Goal: Check status

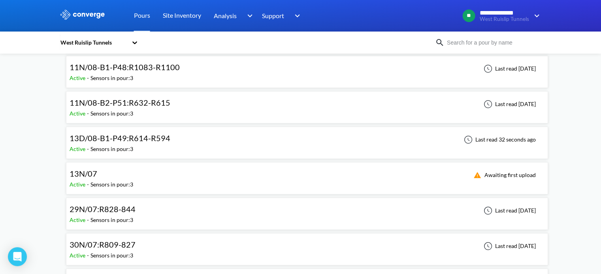
scroll to position [671, 0]
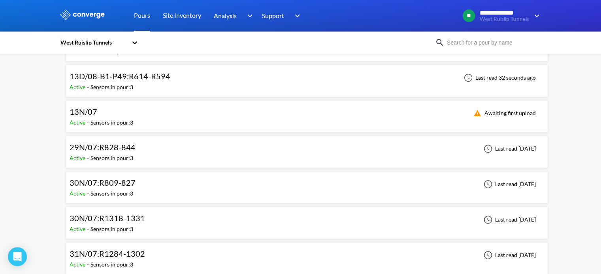
click at [180, 84] on div "13D/08-B1-P49:R614-R594 Active - Sensors in pour: 3 Last read 32 seconds ago" at bounding box center [307, 80] width 475 height 25
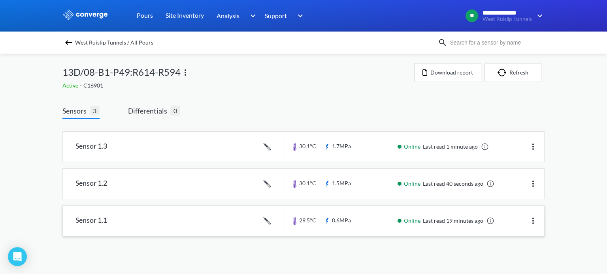
click at [325, 214] on link at bounding box center [303, 221] width 481 height 30
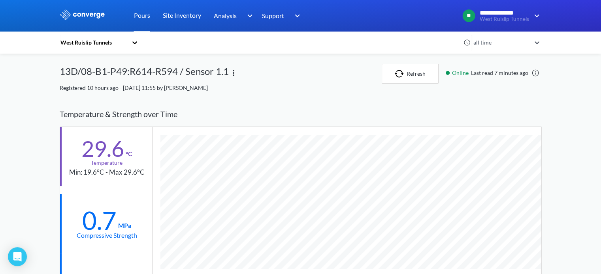
scroll to position [79, 0]
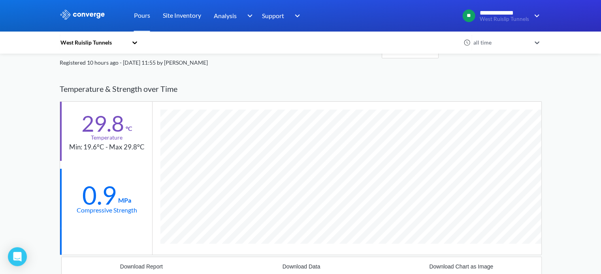
scroll to position [240, 0]
